Goal: Navigation & Orientation: Find specific page/section

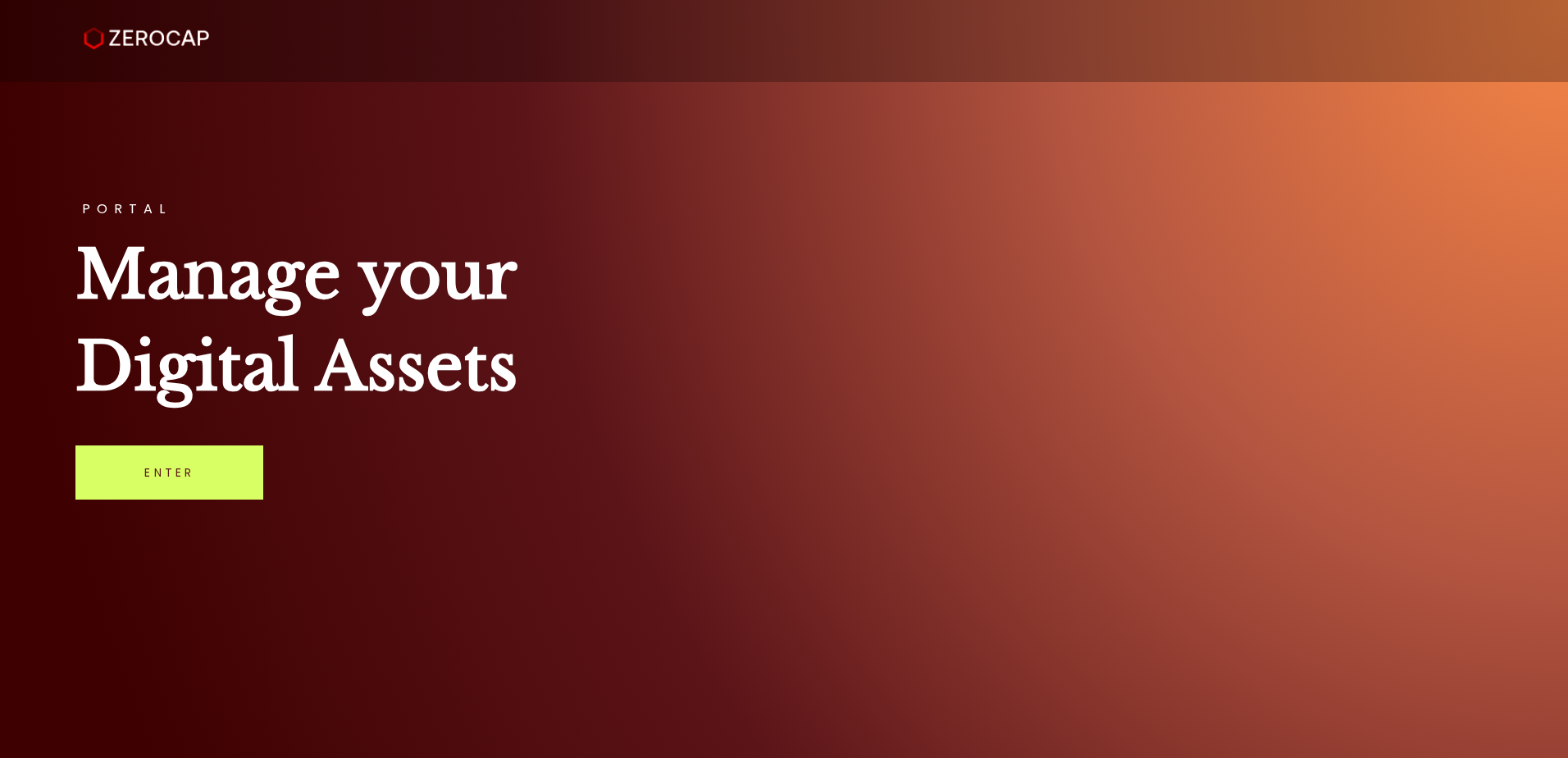
click at [647, 519] on div "PORTAL Manage your Digital Assets Enter" at bounding box center [784, 379] width 1568 height 758
click at [946, 553] on div "PORTAL Manage your Digital Assets Enter" at bounding box center [784, 379] width 1568 height 758
click at [861, 555] on div "PORTAL Manage your Digital Assets Enter" at bounding box center [784, 379] width 1568 height 758
click at [581, 615] on div "PORTAL Manage your Digital Assets Enter" at bounding box center [784, 379] width 1568 height 758
click at [115, 495] on link "Enter" at bounding box center [170, 472] width 188 height 54
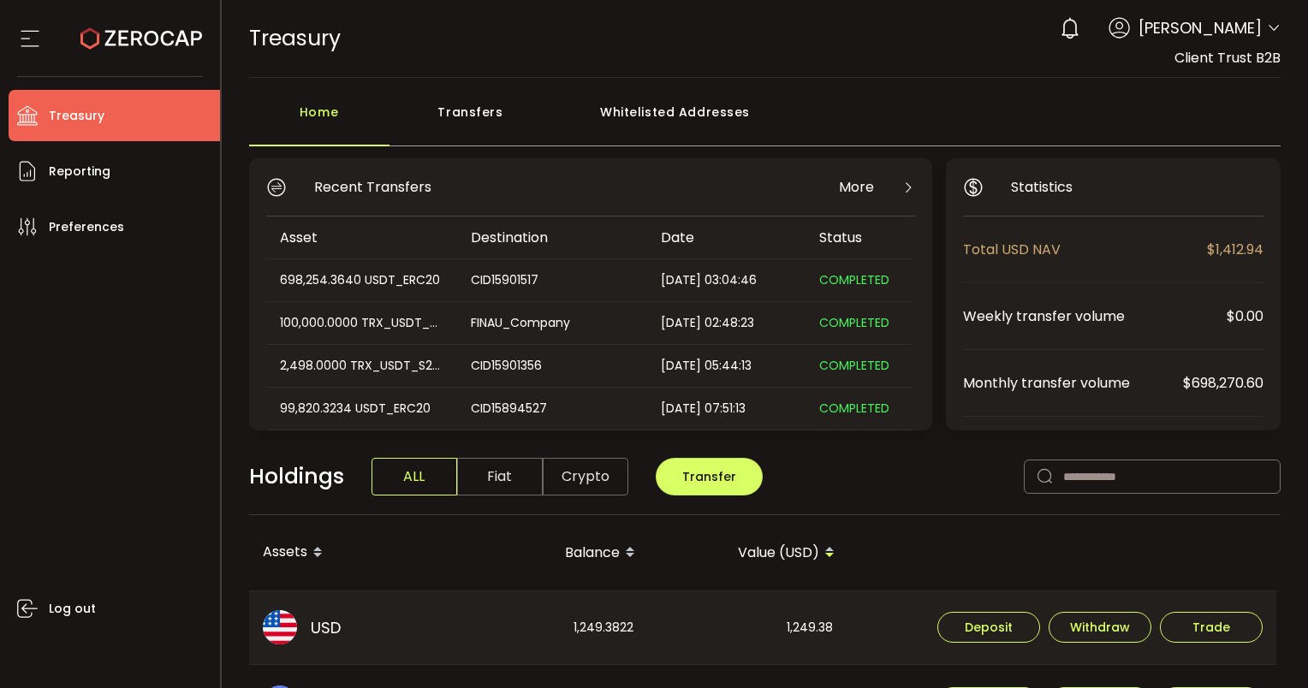
click at [1267, 27] on icon at bounding box center [1274, 28] width 14 height 14
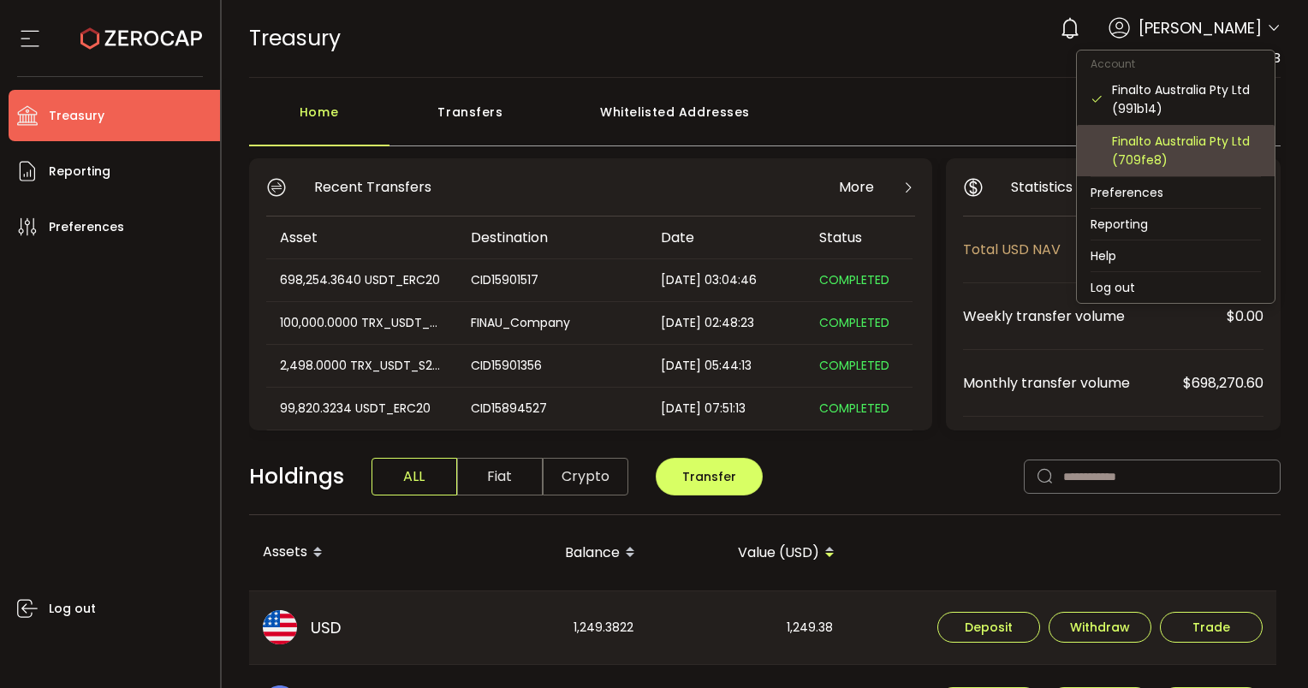
click at [1116, 139] on div "Finalto Australia Pty Ltd (709fe8)" at bounding box center [1186, 151] width 149 height 38
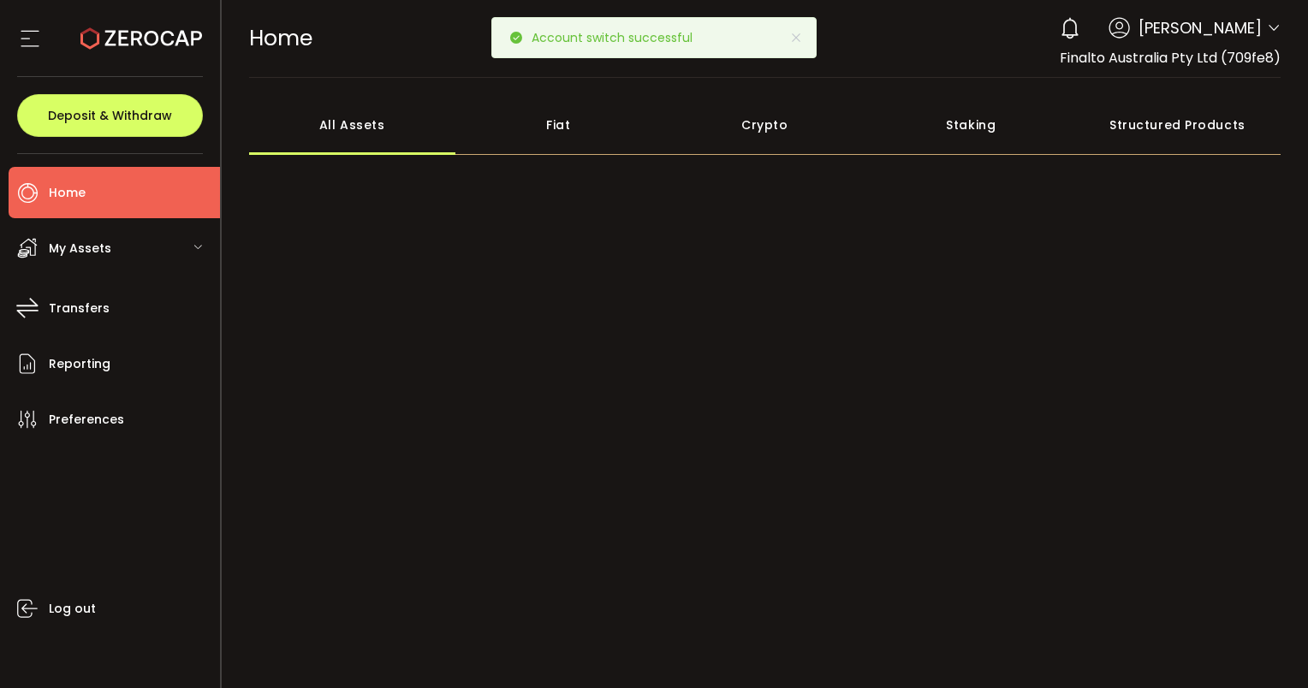
click at [168, 264] on div "My Assets" at bounding box center [114, 248] width 211 height 51
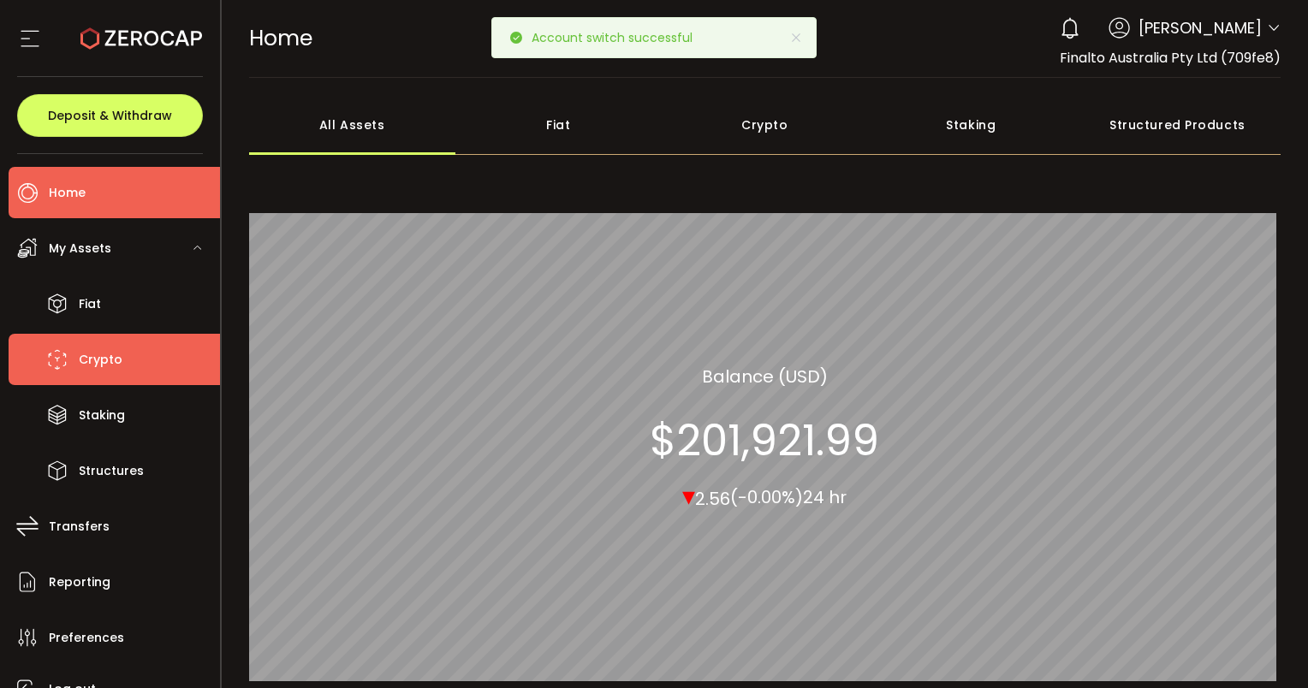
click at [83, 343] on li "Crypto" at bounding box center [114, 359] width 211 height 51
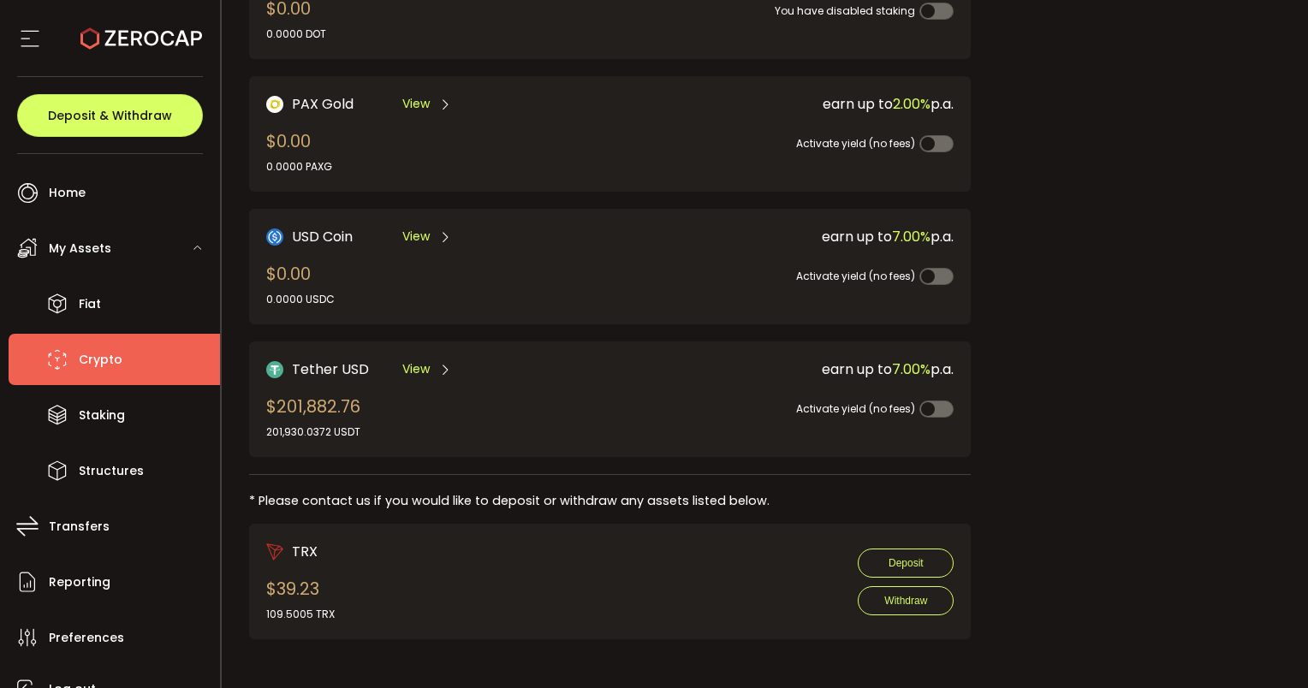
scroll to position [461, 0]
